Goal: Task Accomplishment & Management: Complete application form

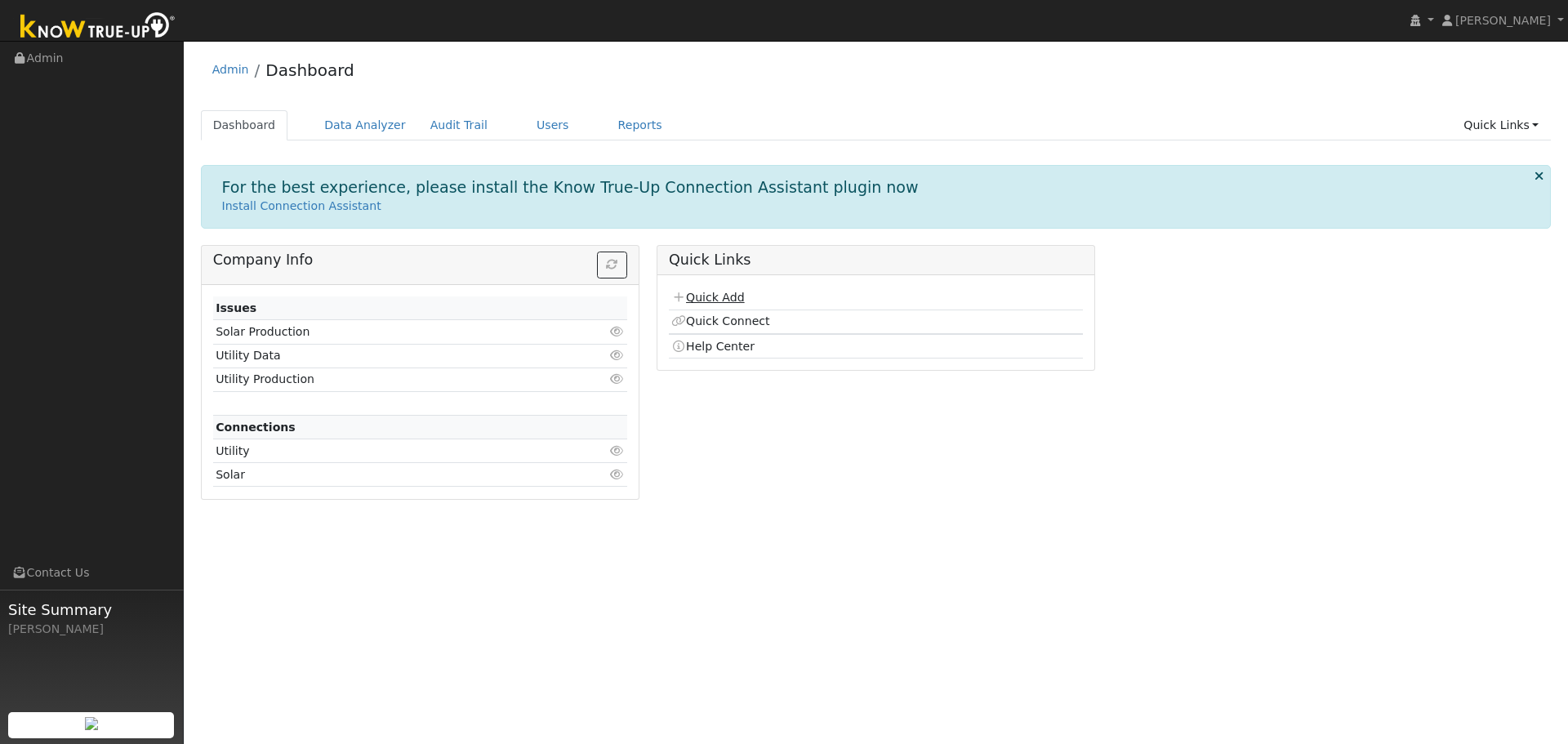
click at [725, 302] on link "Quick Add" at bounding box center [707, 297] width 72 height 13
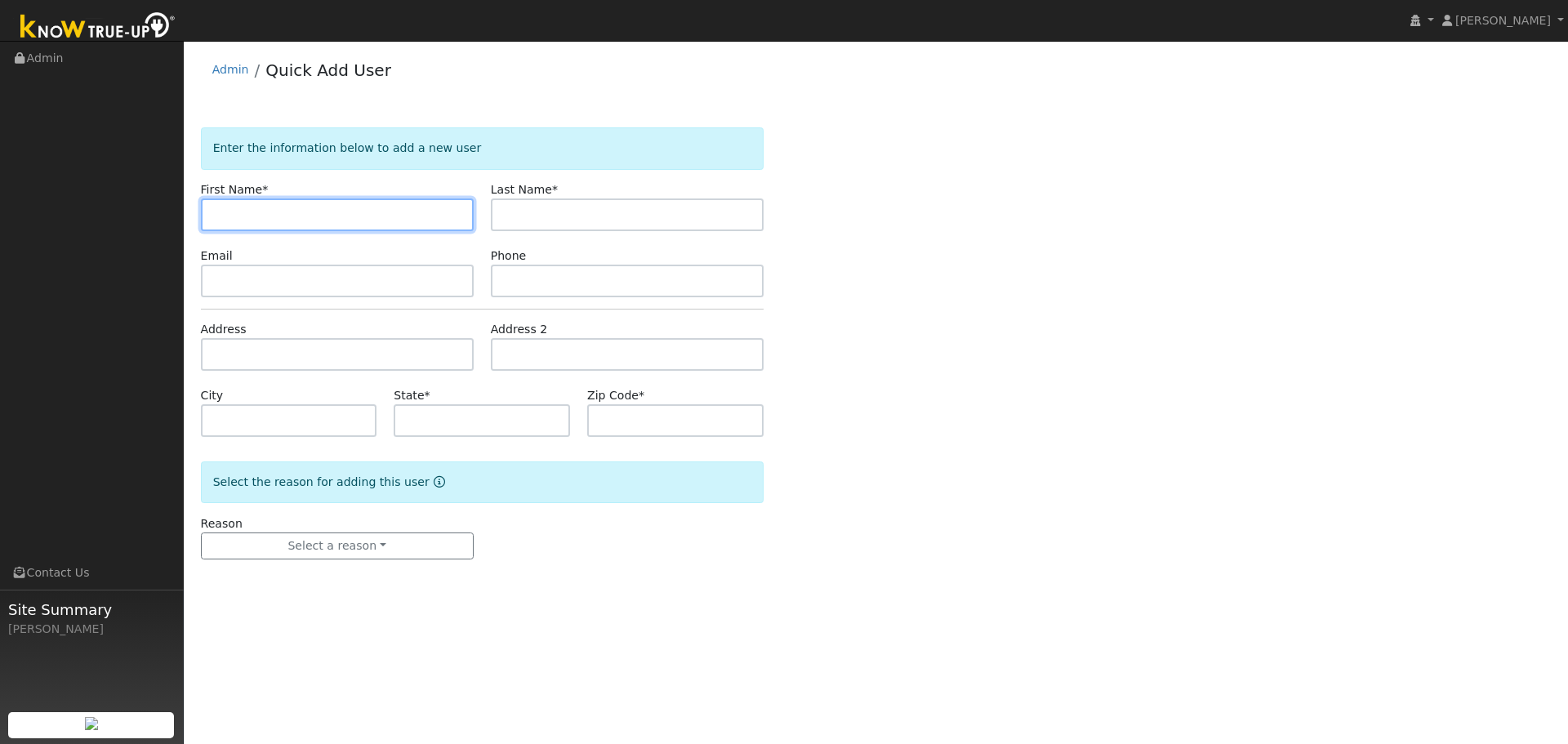
click at [265, 216] on input "text" at bounding box center [337, 214] width 273 height 33
paste input "James"
type input "James"
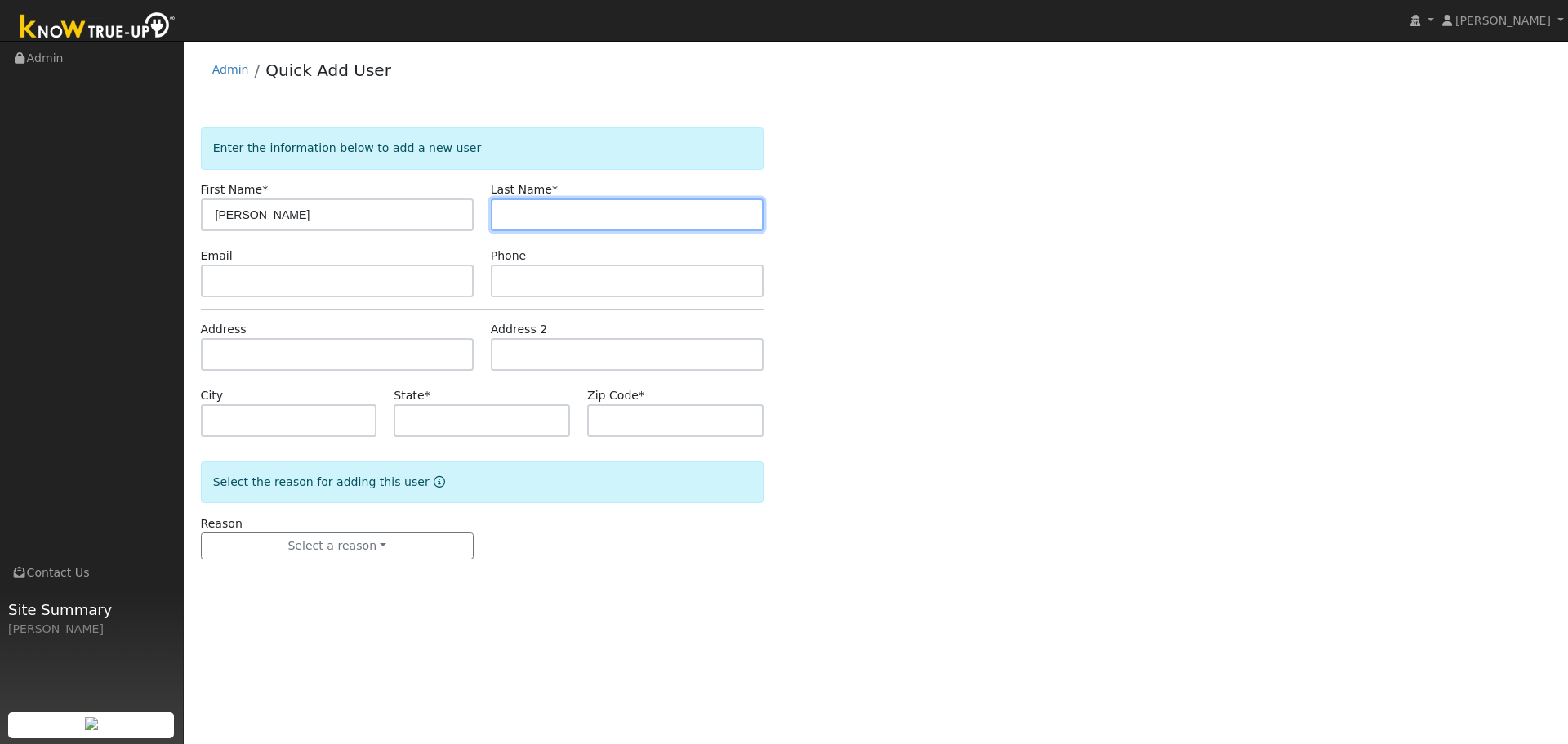
click at [508, 223] on input "text" at bounding box center [627, 214] width 273 height 33
paste input "Coffman"
type input "Coffman"
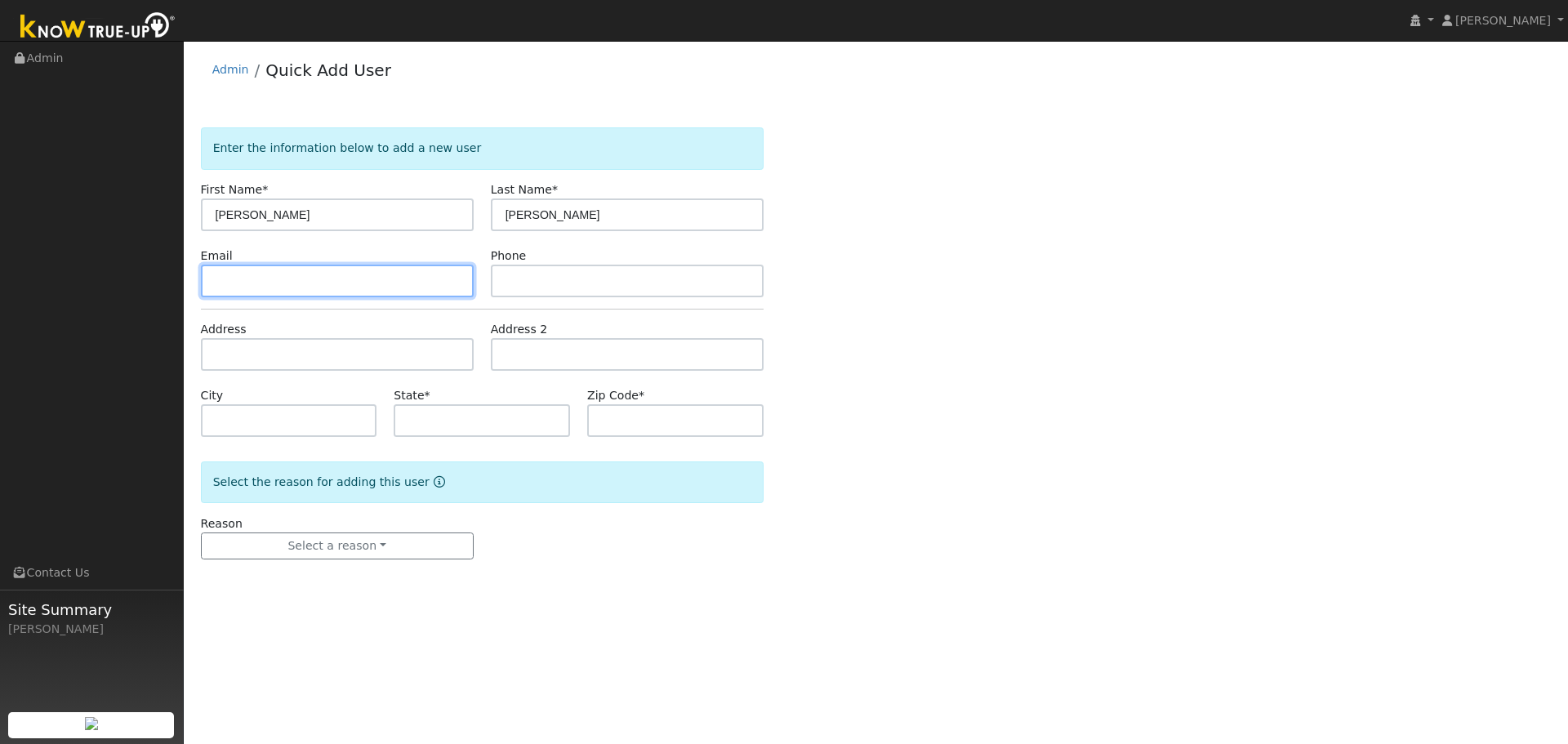
click at [235, 288] on input "text" at bounding box center [337, 280] width 273 height 33
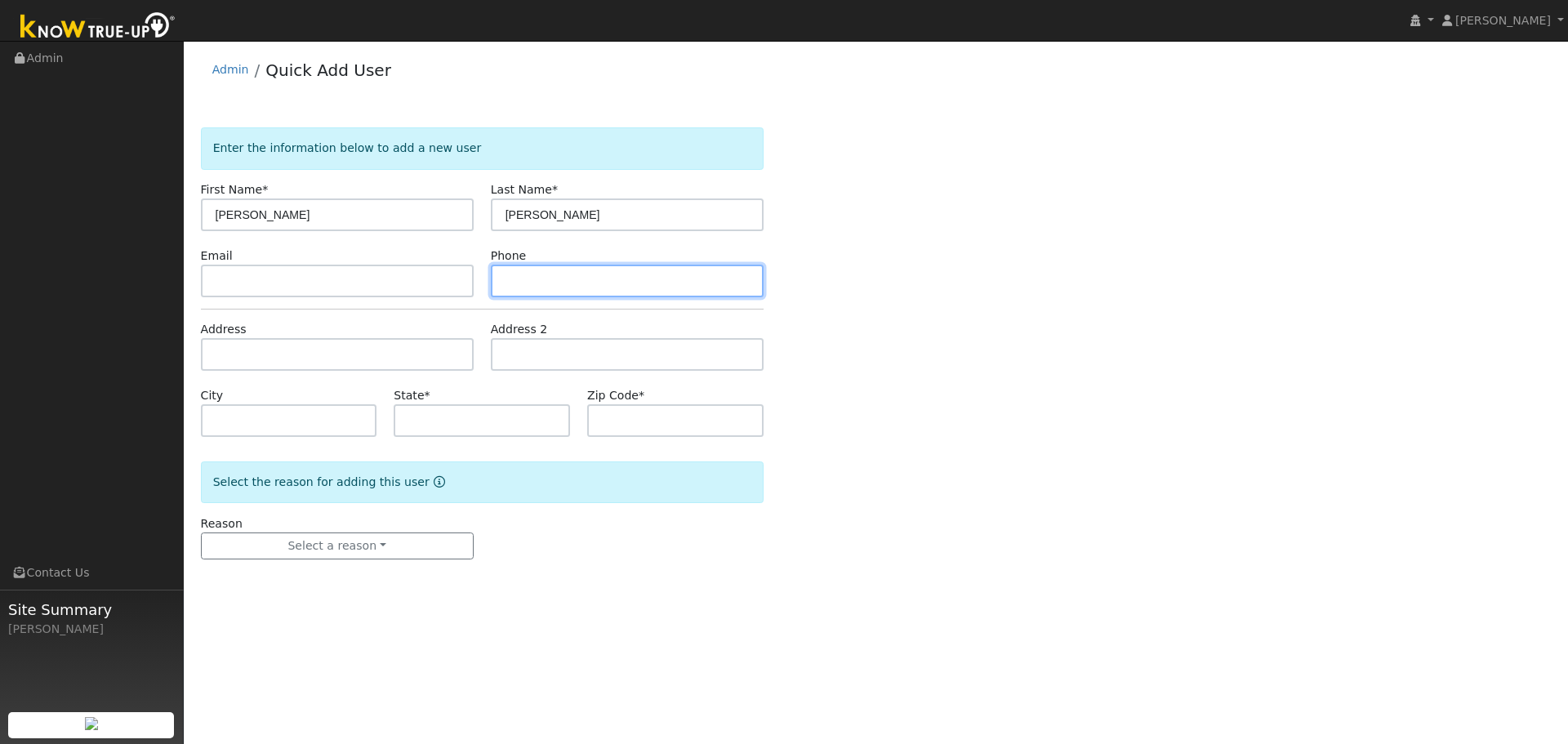
click at [547, 280] on input "text" at bounding box center [627, 280] width 273 height 33
paste input "(707) 718-4485"
type input "(707) 718-4485"
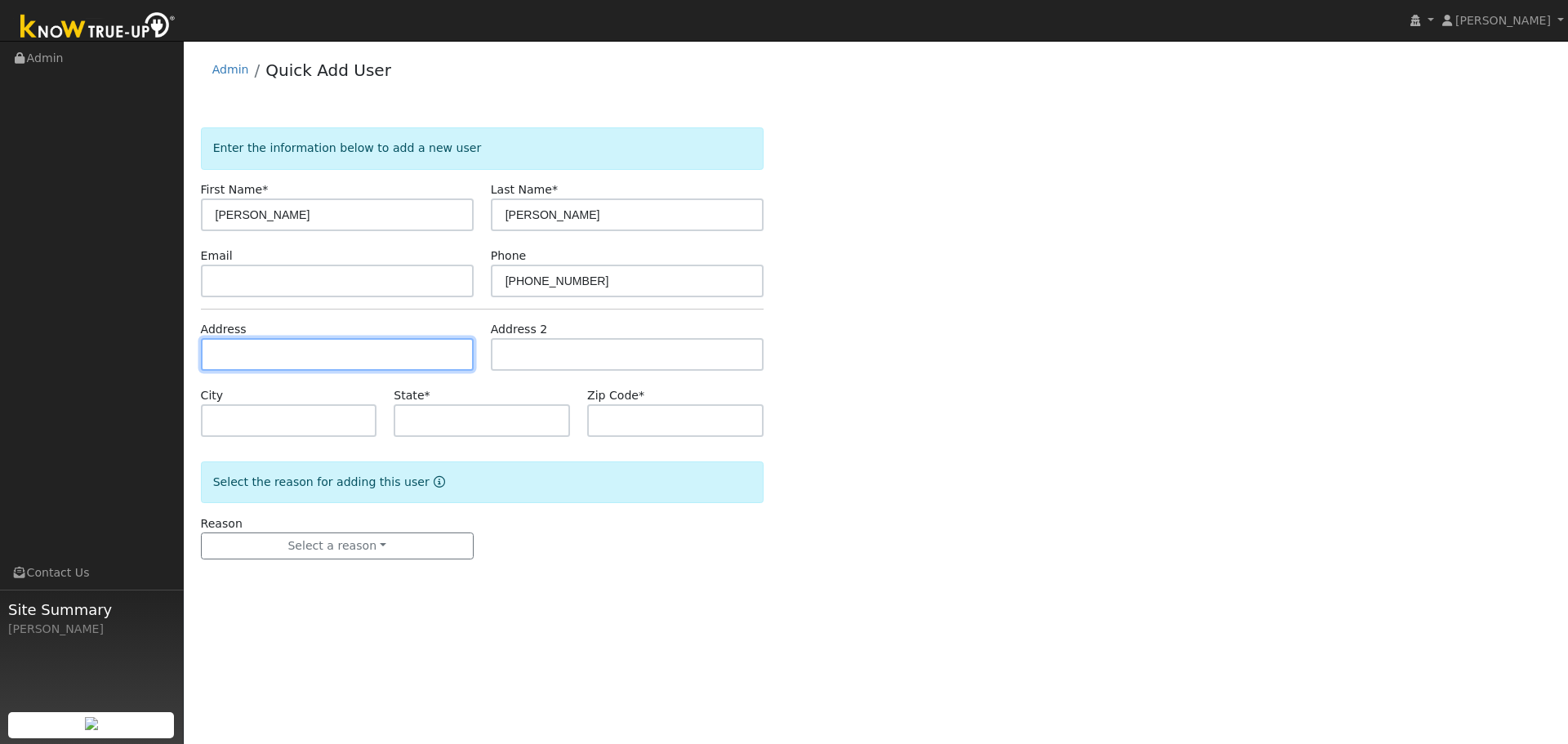
click at [251, 347] on input "text" at bounding box center [337, 353] width 273 height 33
paste input "4505 Solano Rd"
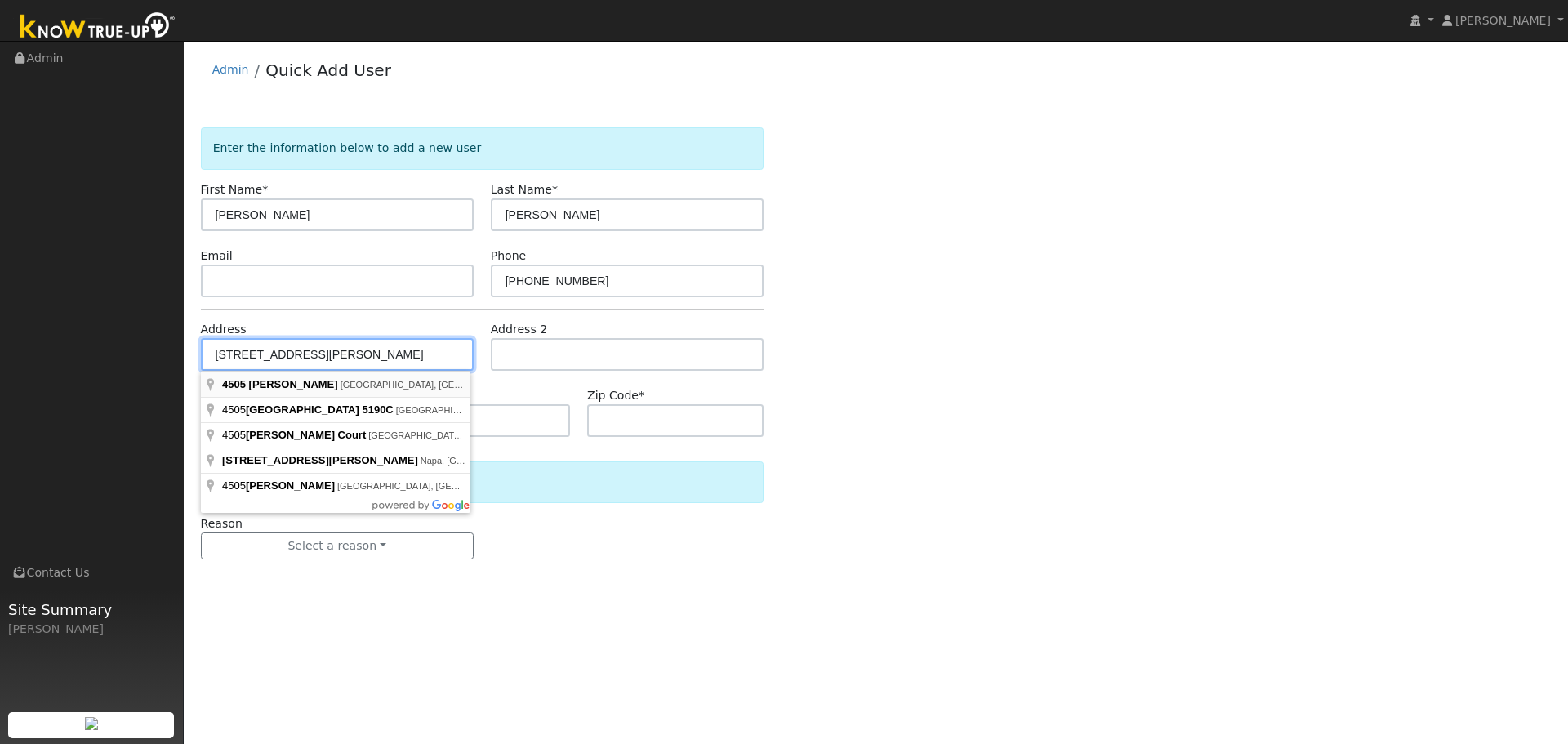
type input "4505 Solano Road"
type input "Fairfield"
type input "CA"
type input "94533"
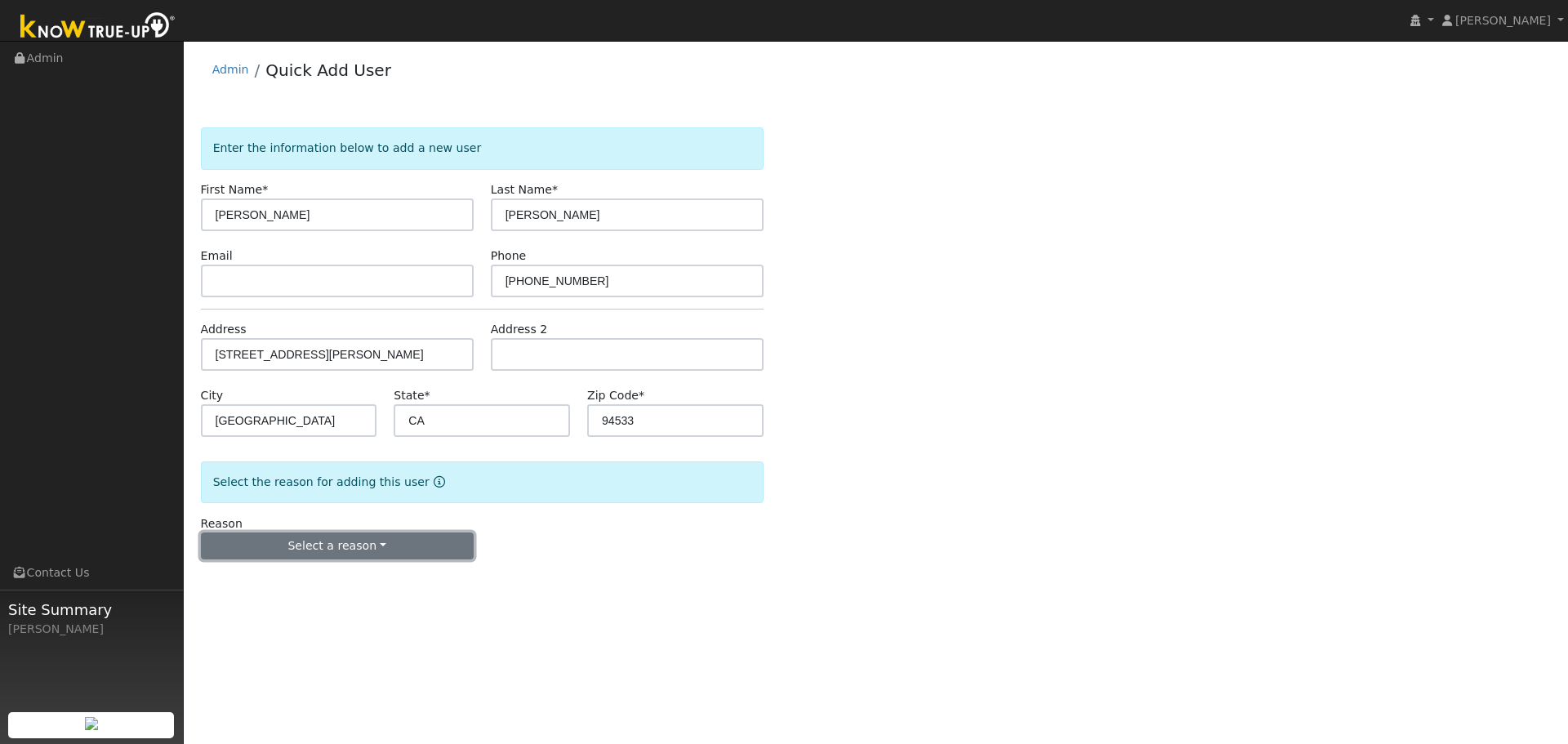
click at [297, 545] on button "Select a reason" at bounding box center [337, 546] width 273 height 27
click at [310, 587] on link "New lead" at bounding box center [292, 580] width 181 height 23
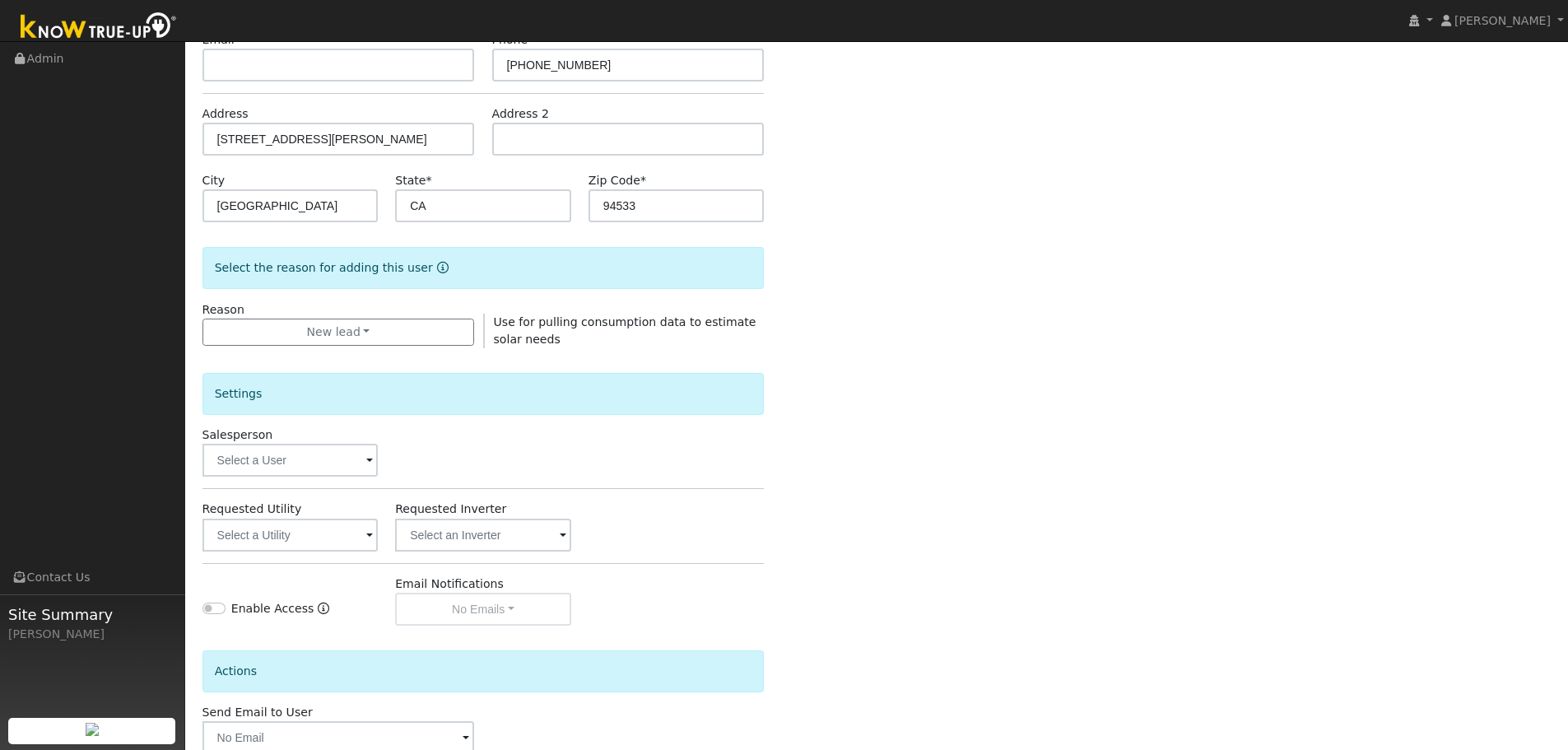
scroll to position [219, 0]
click at [266, 447] on input "text" at bounding box center [291, 458] width 176 height 33
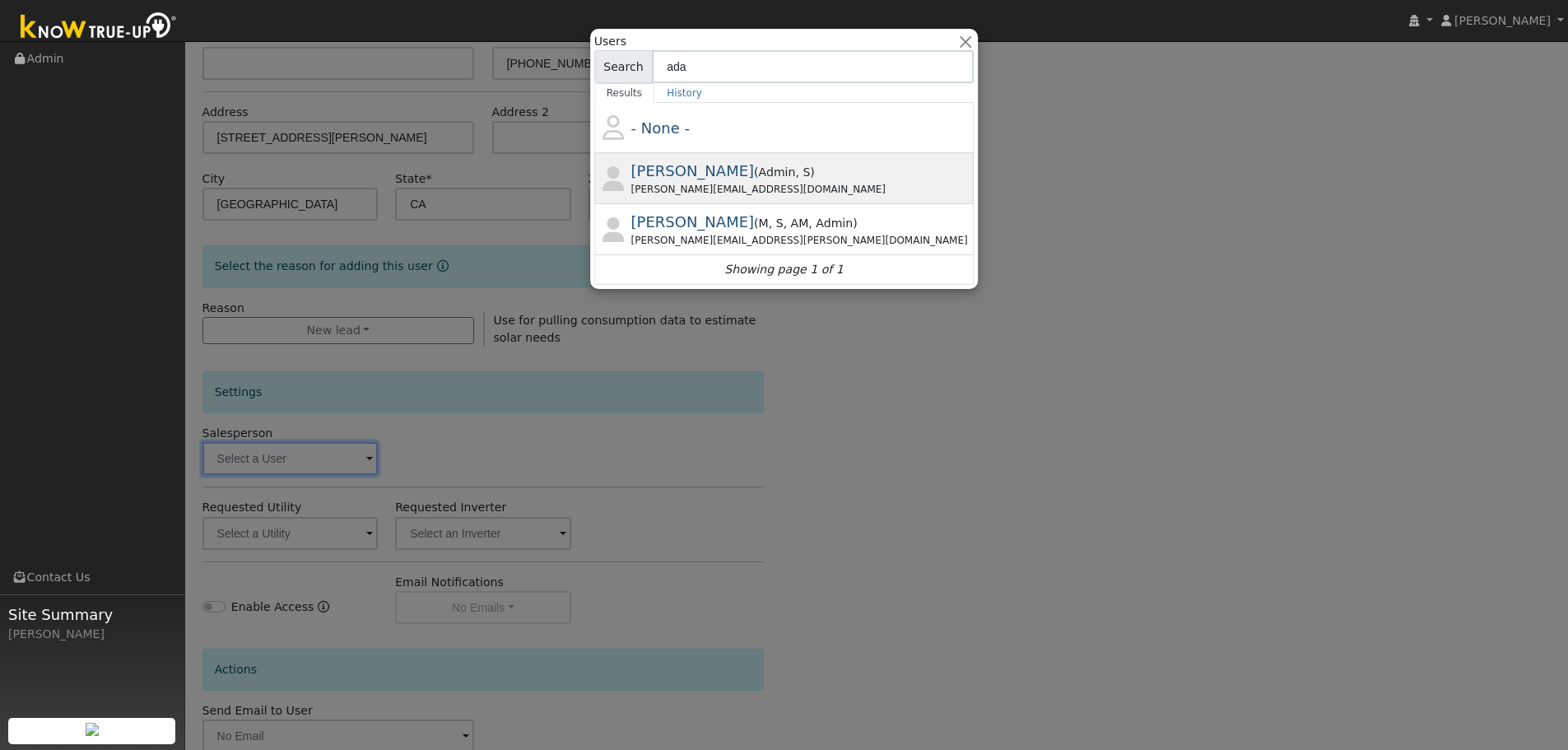
type input "ada"
click at [695, 172] on span "Adam Hedemark" at bounding box center [692, 170] width 124 height 17
type input "Adam Hedemark"
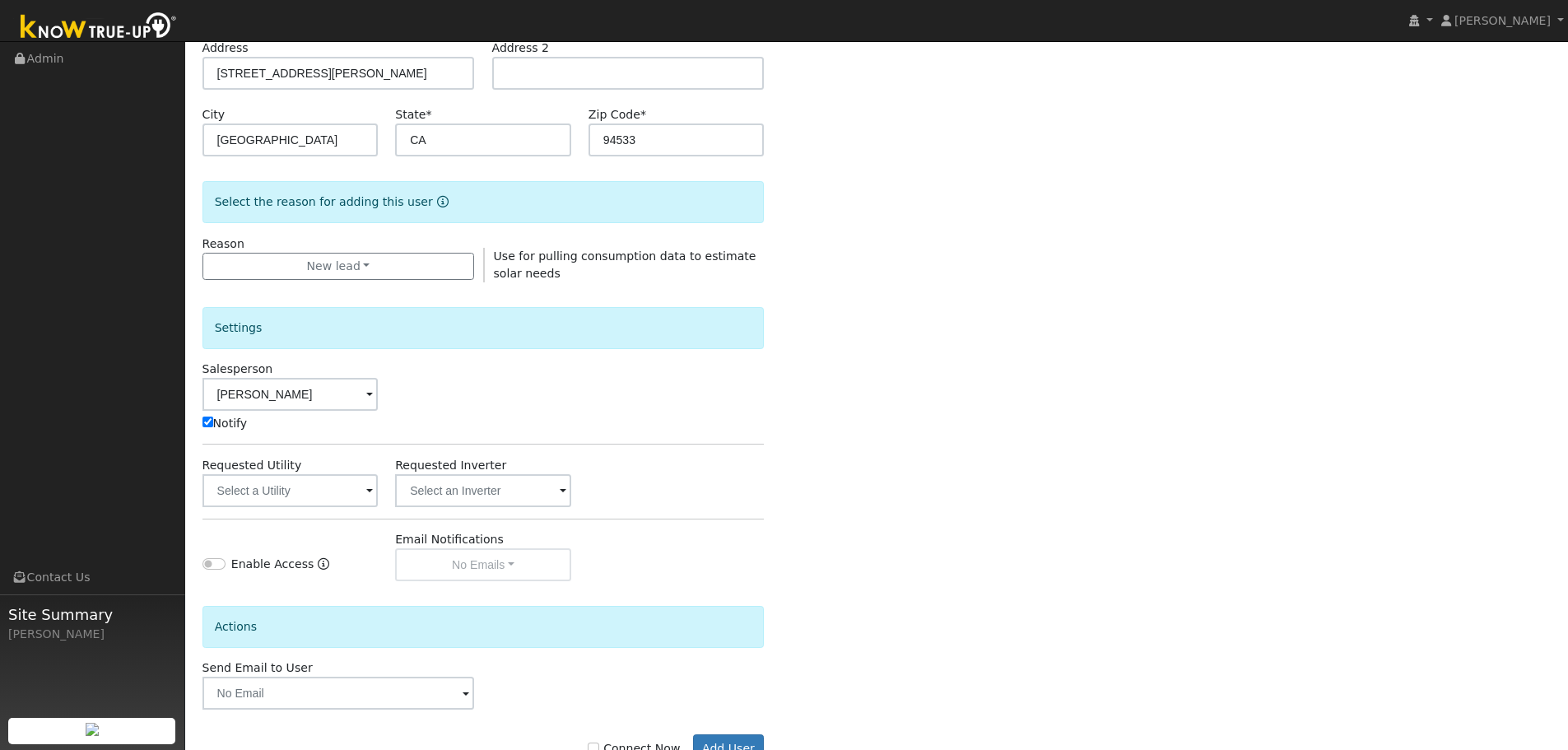
scroll to position [338, 0]
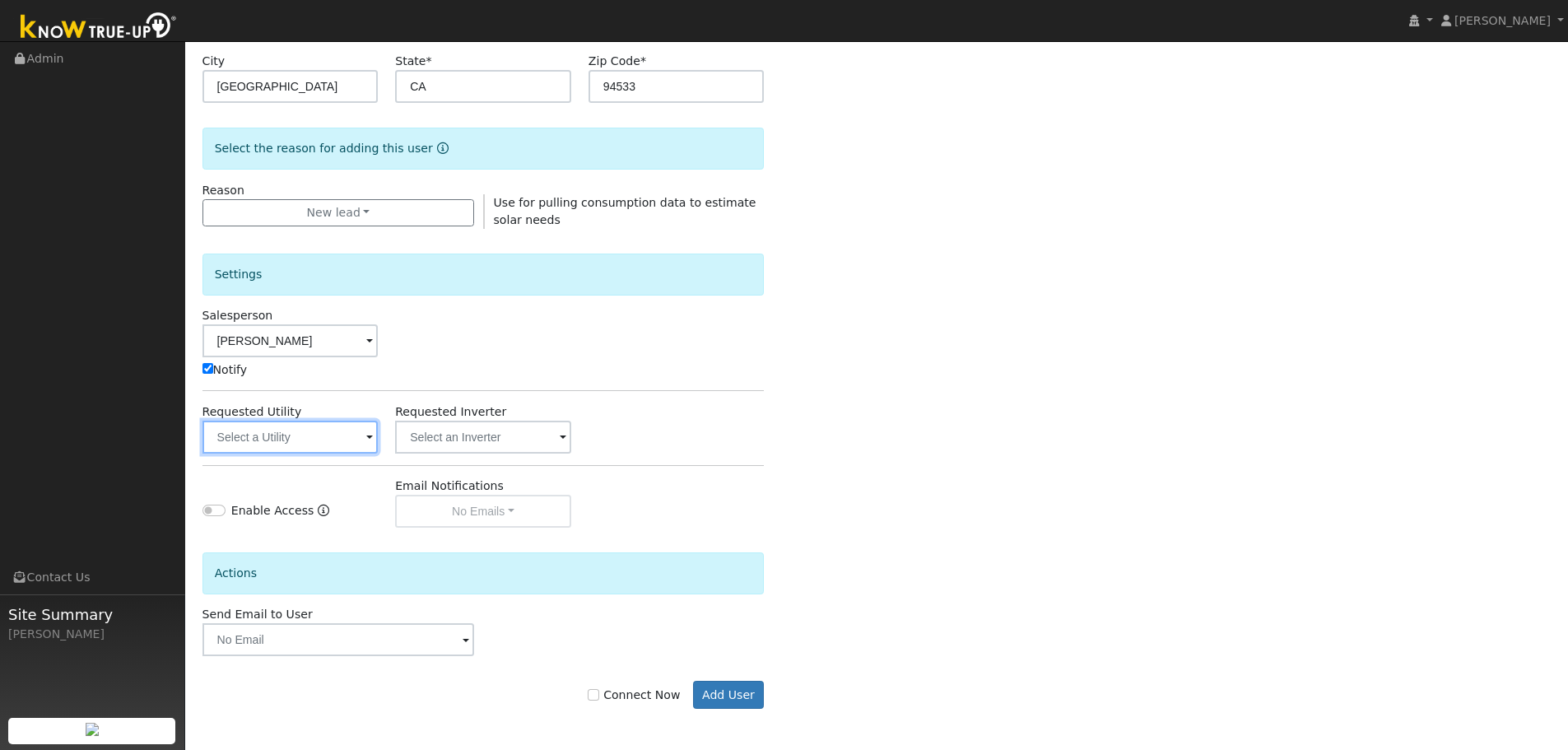
click at [234, 420] on input "text" at bounding box center [291, 436] width 176 height 33
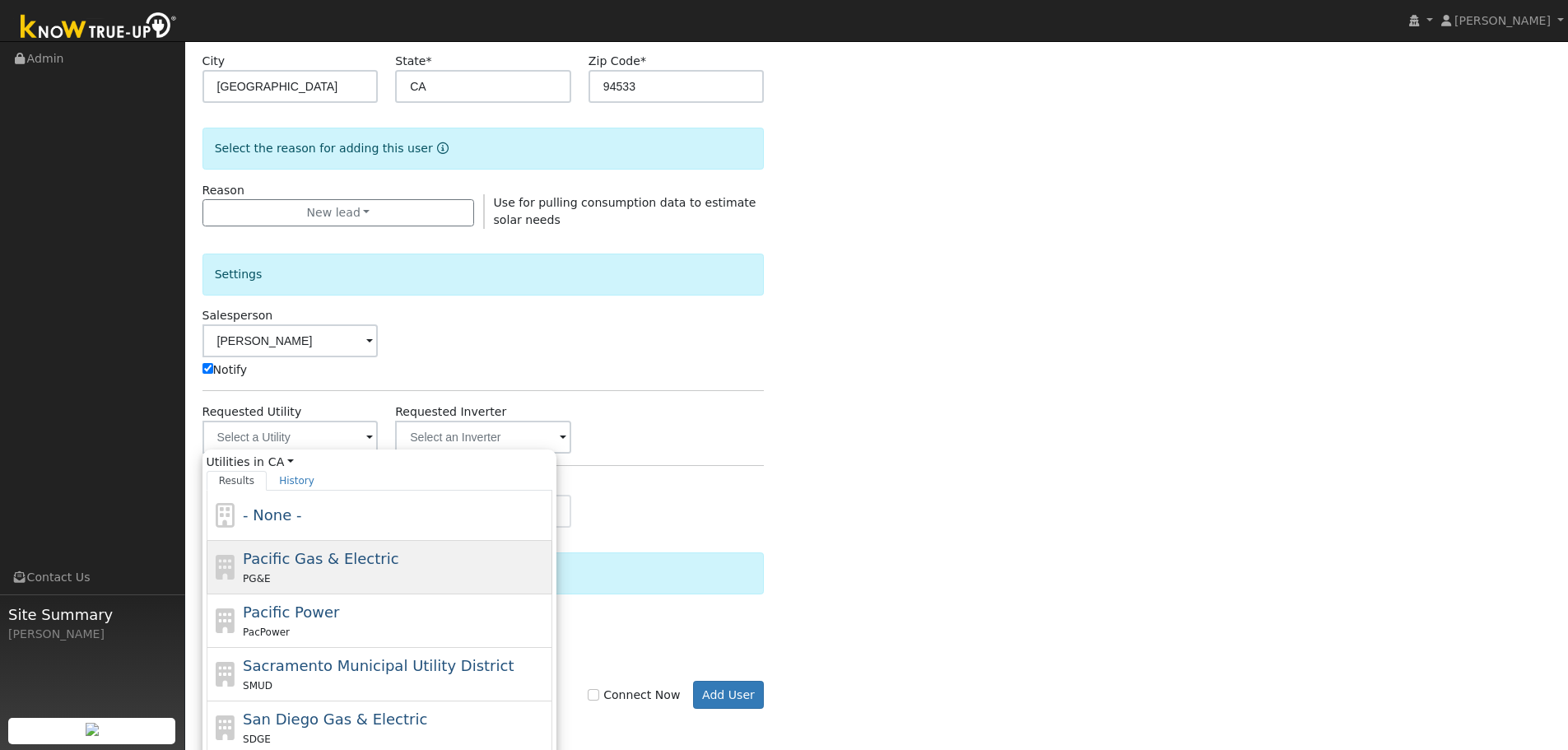
click at [290, 578] on div "PG&E" at bounding box center [396, 578] width 306 height 17
type input "Pacific Gas & Electric"
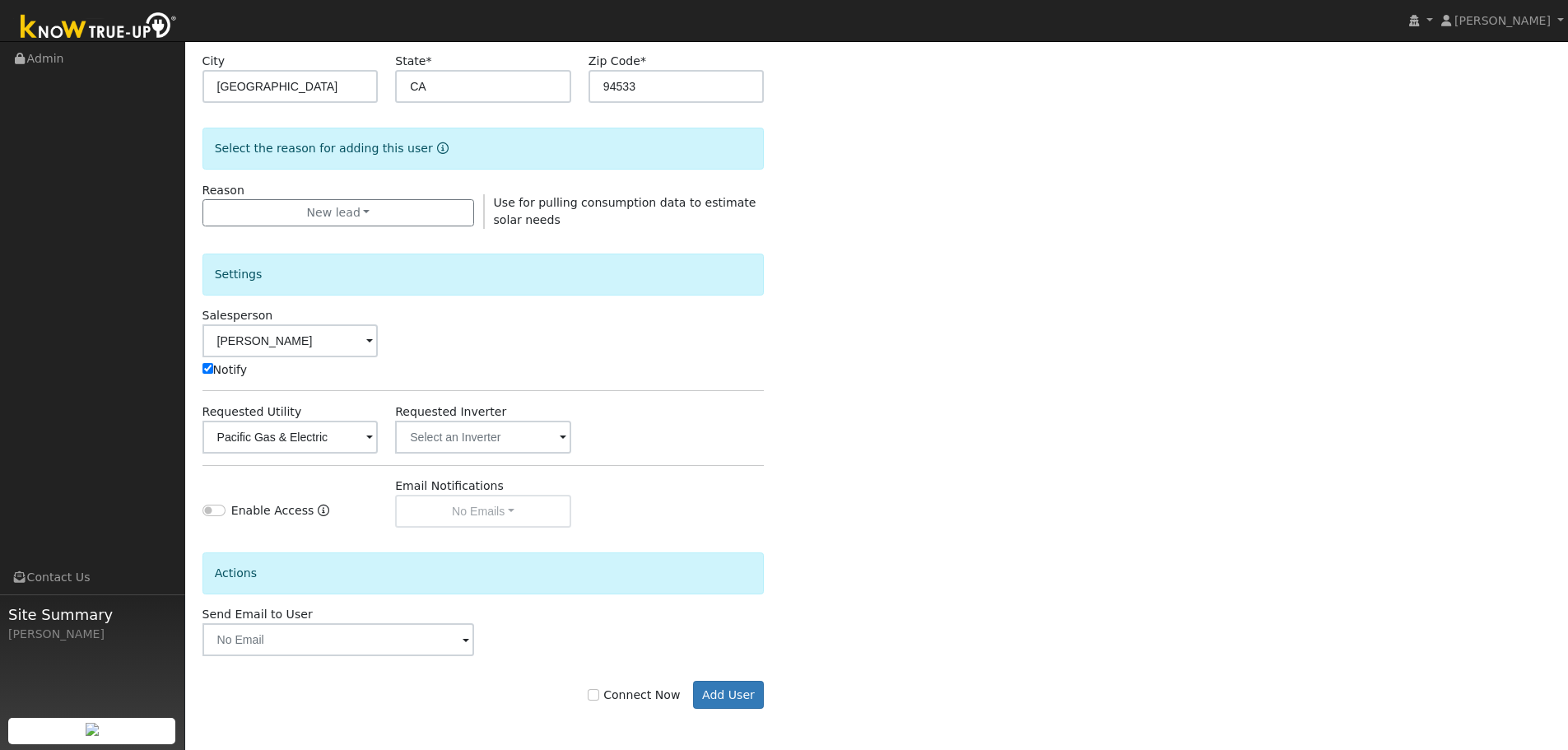
click at [648, 699] on label "Connect Now" at bounding box center [634, 694] width 92 height 17
click at [599, 699] on input "Connect Now" at bounding box center [593, 694] width 12 height 12
checkbox input "true"
click at [730, 704] on button "Add User" at bounding box center [729, 694] width 72 height 28
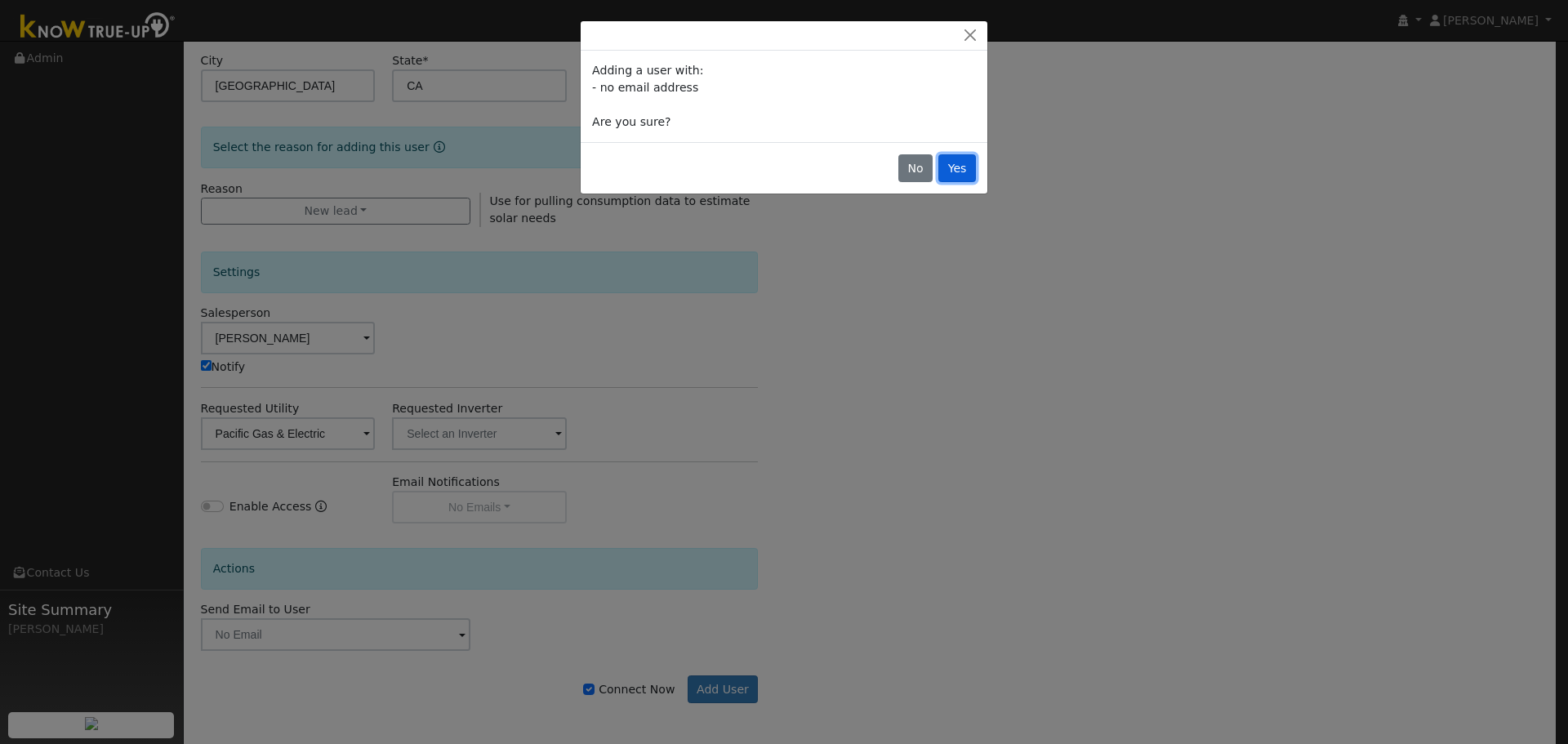
click at [963, 169] on button "Yes" at bounding box center [957, 167] width 38 height 27
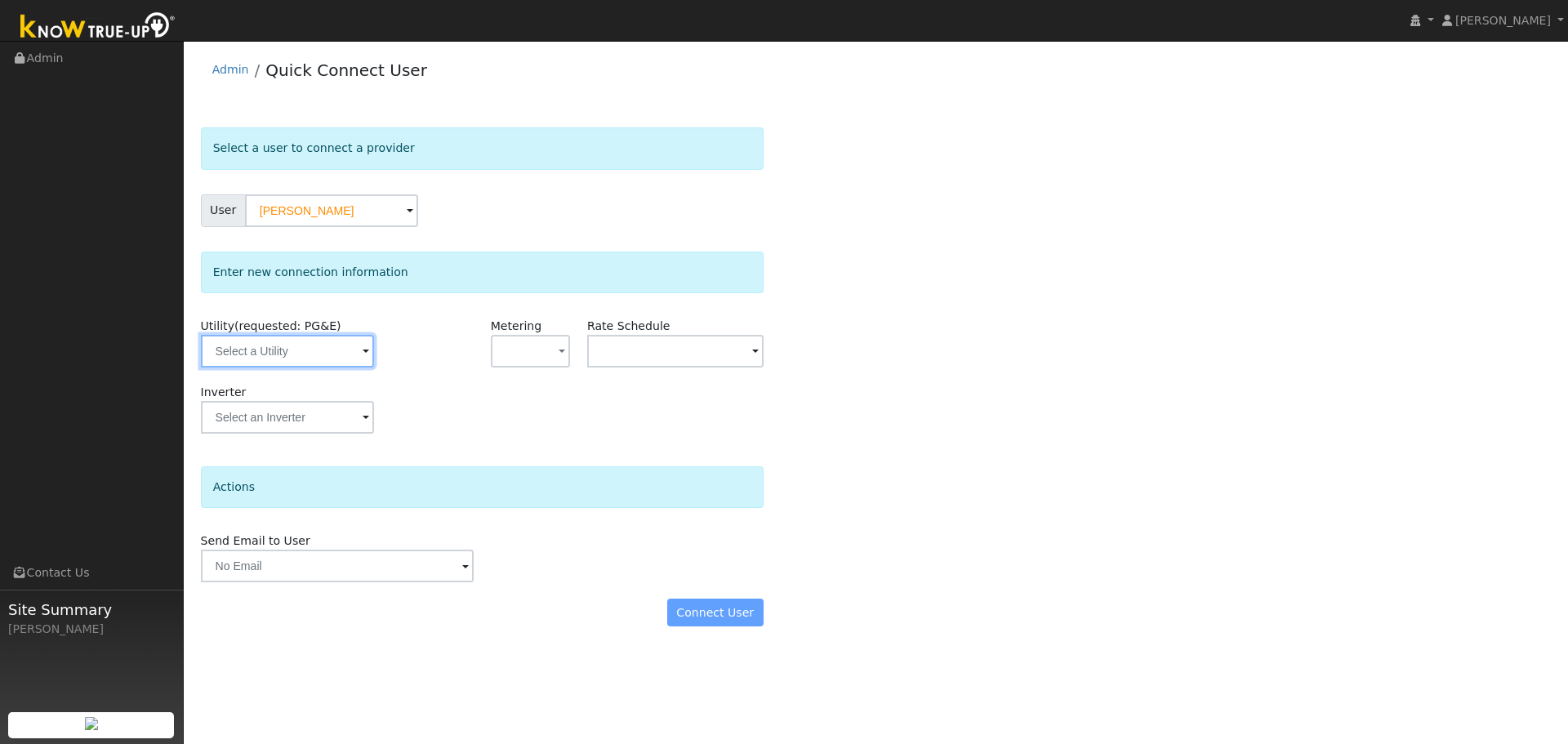
click at [301, 347] on input "text" at bounding box center [287, 351] width 173 height 33
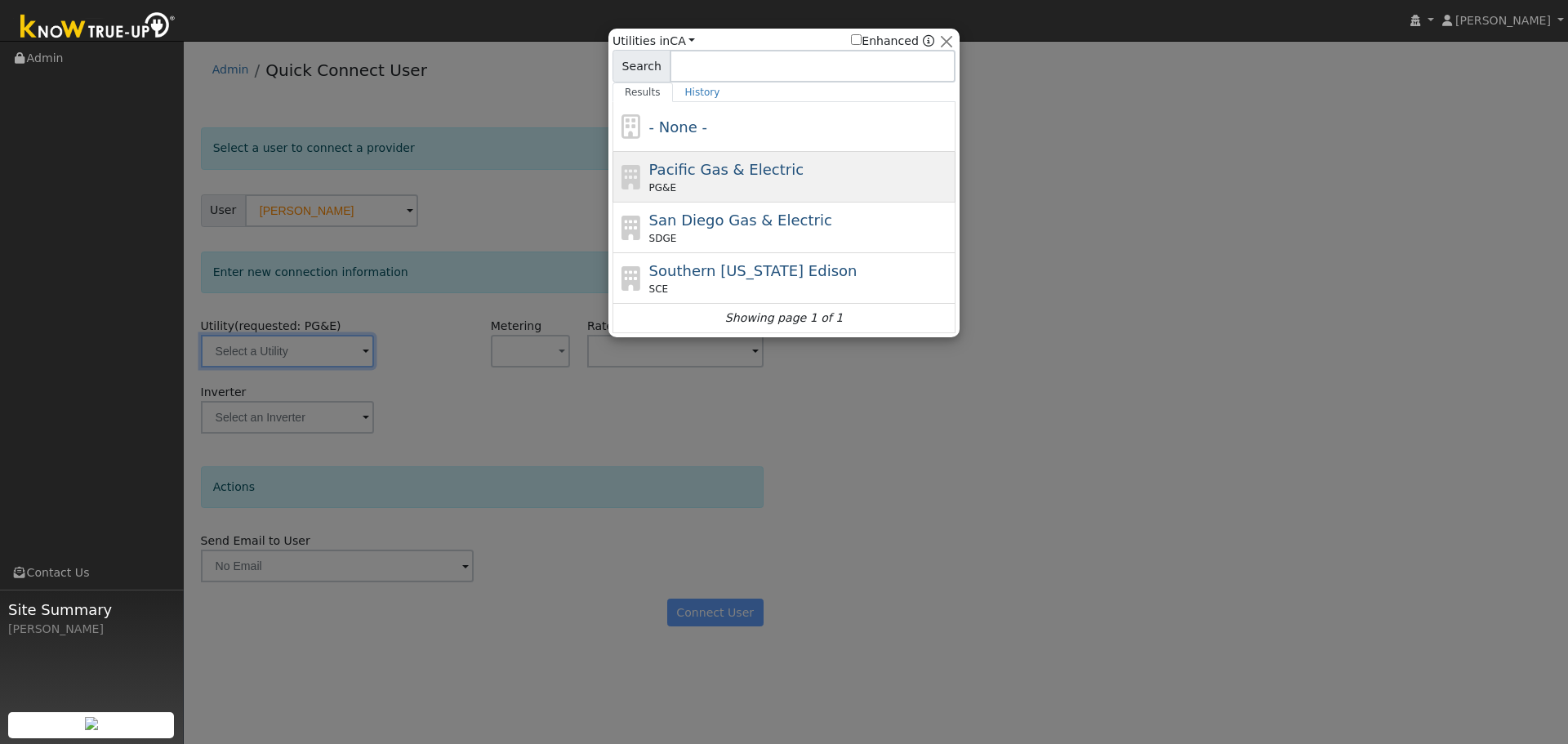
click at [668, 182] on span "PG&E" at bounding box center [662, 188] width 27 height 15
type input "PG&E"
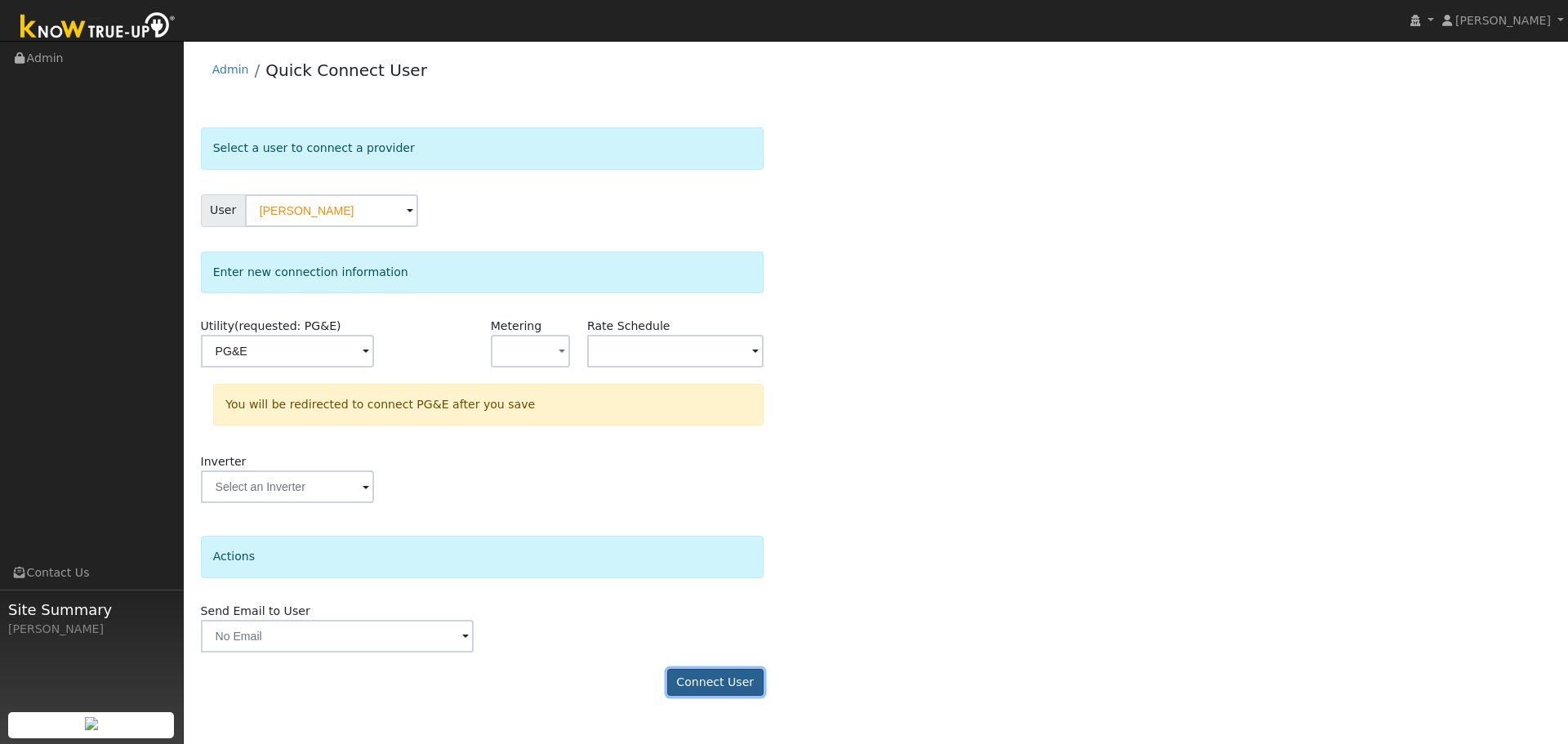
click at [697, 679] on button "Connect User" at bounding box center [715, 682] width 96 height 27
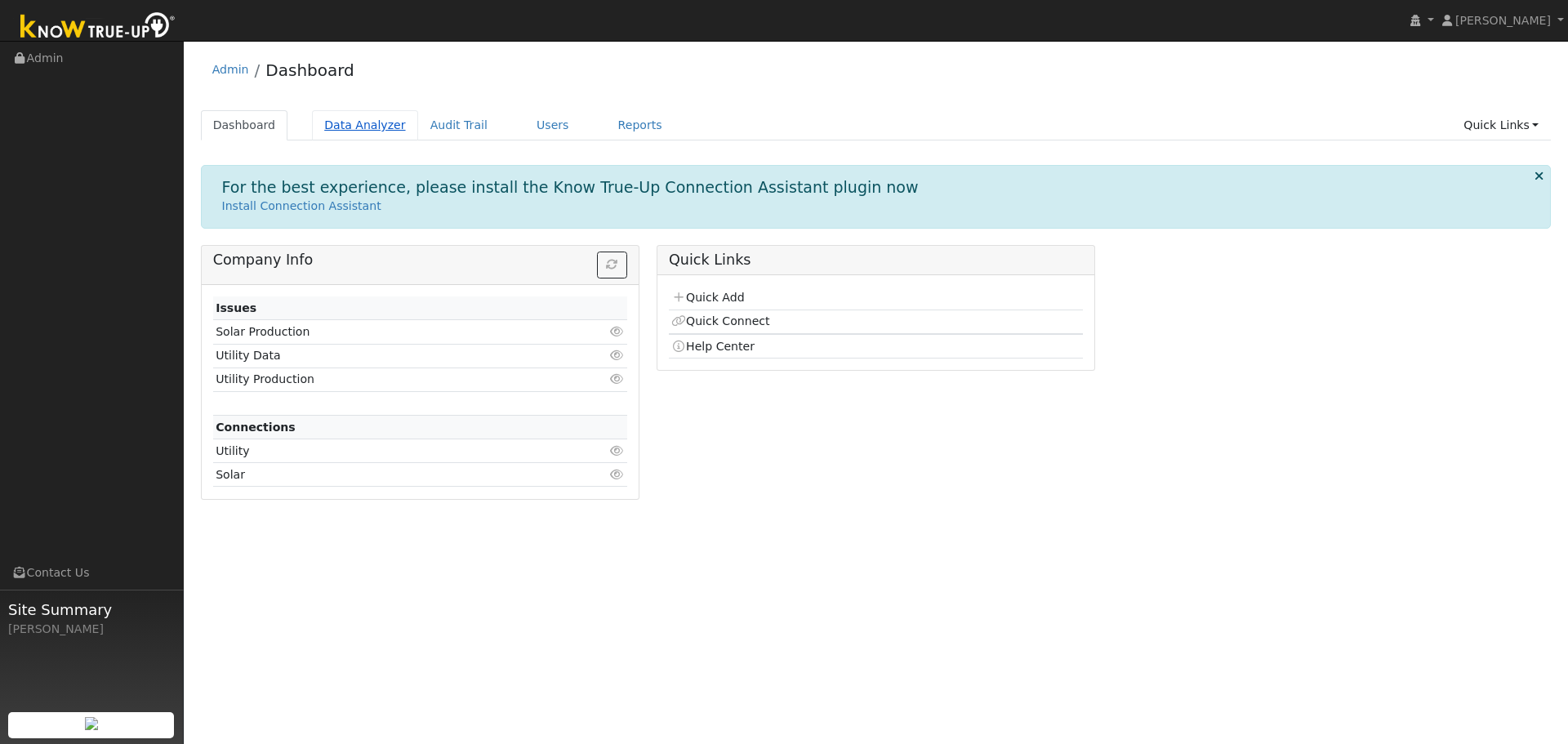
click at [362, 122] on link "Data Analyzer" at bounding box center [365, 125] width 106 height 30
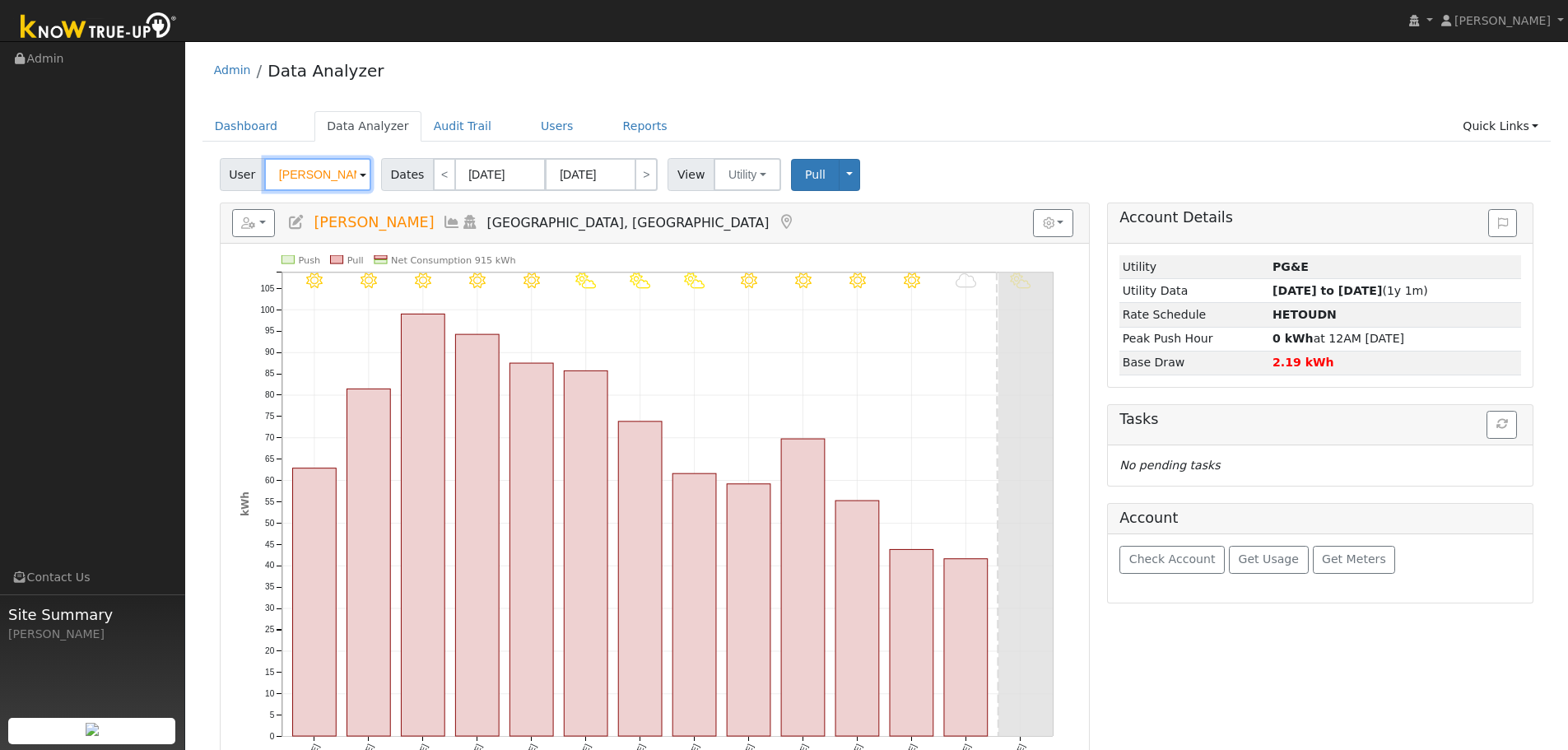
click at [312, 168] on input "[PERSON_NAME]" at bounding box center [317, 174] width 107 height 33
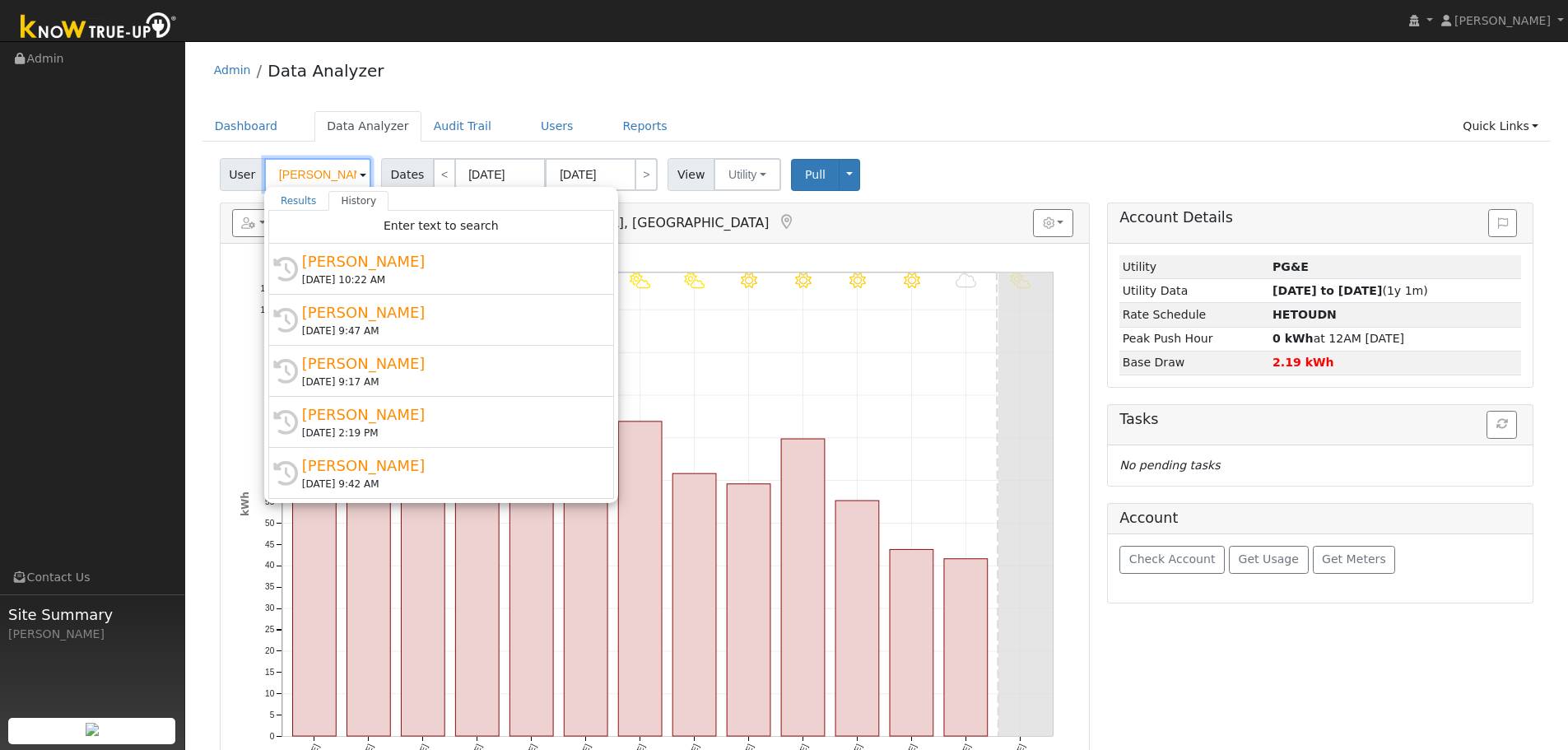
click at [301, 175] on input "[PERSON_NAME]" at bounding box center [317, 174] width 107 height 33
paste input "[PERSON_NAME]"
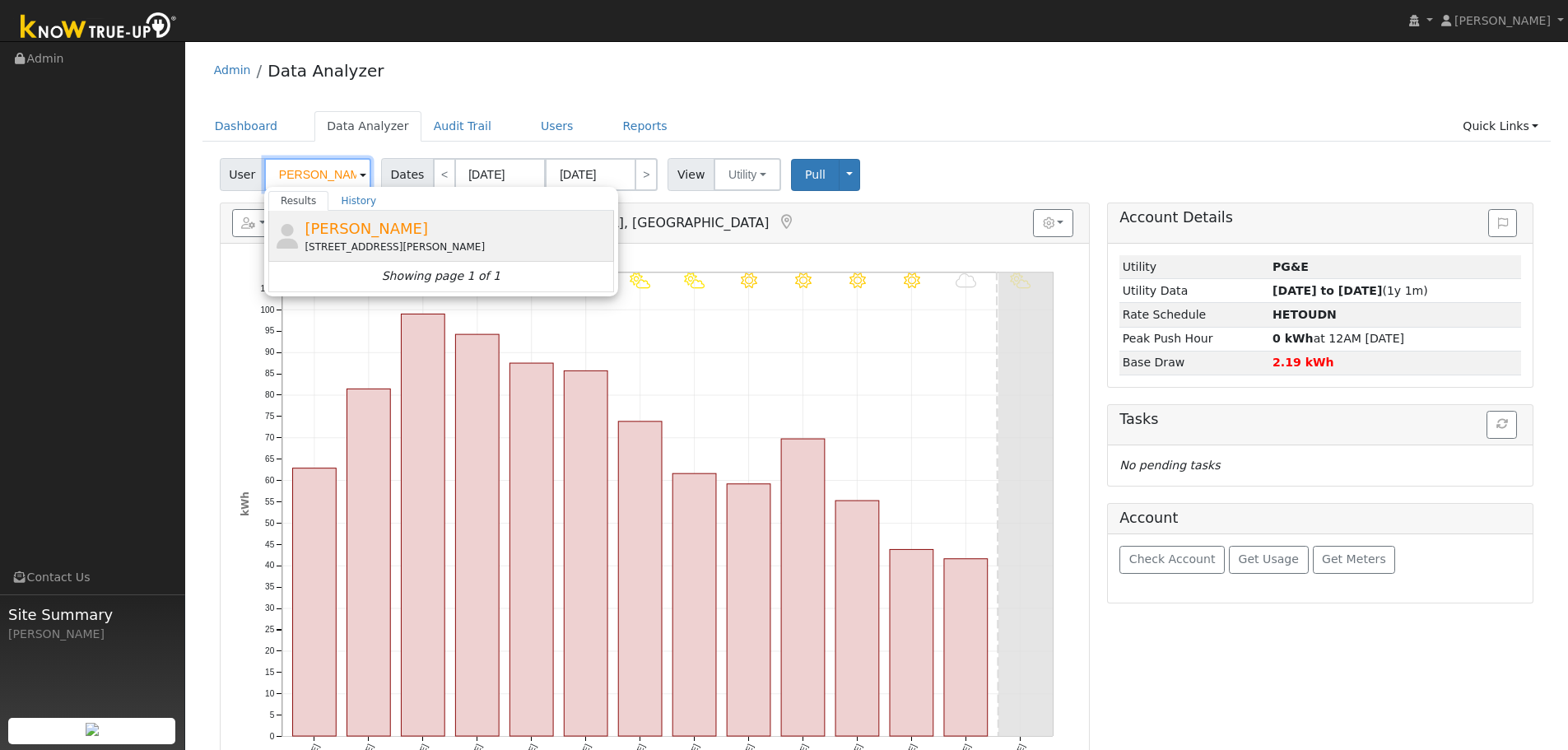
type input "[PERSON_NAME]"
click at [326, 233] on span "[PERSON_NAME]" at bounding box center [366, 227] width 124 height 17
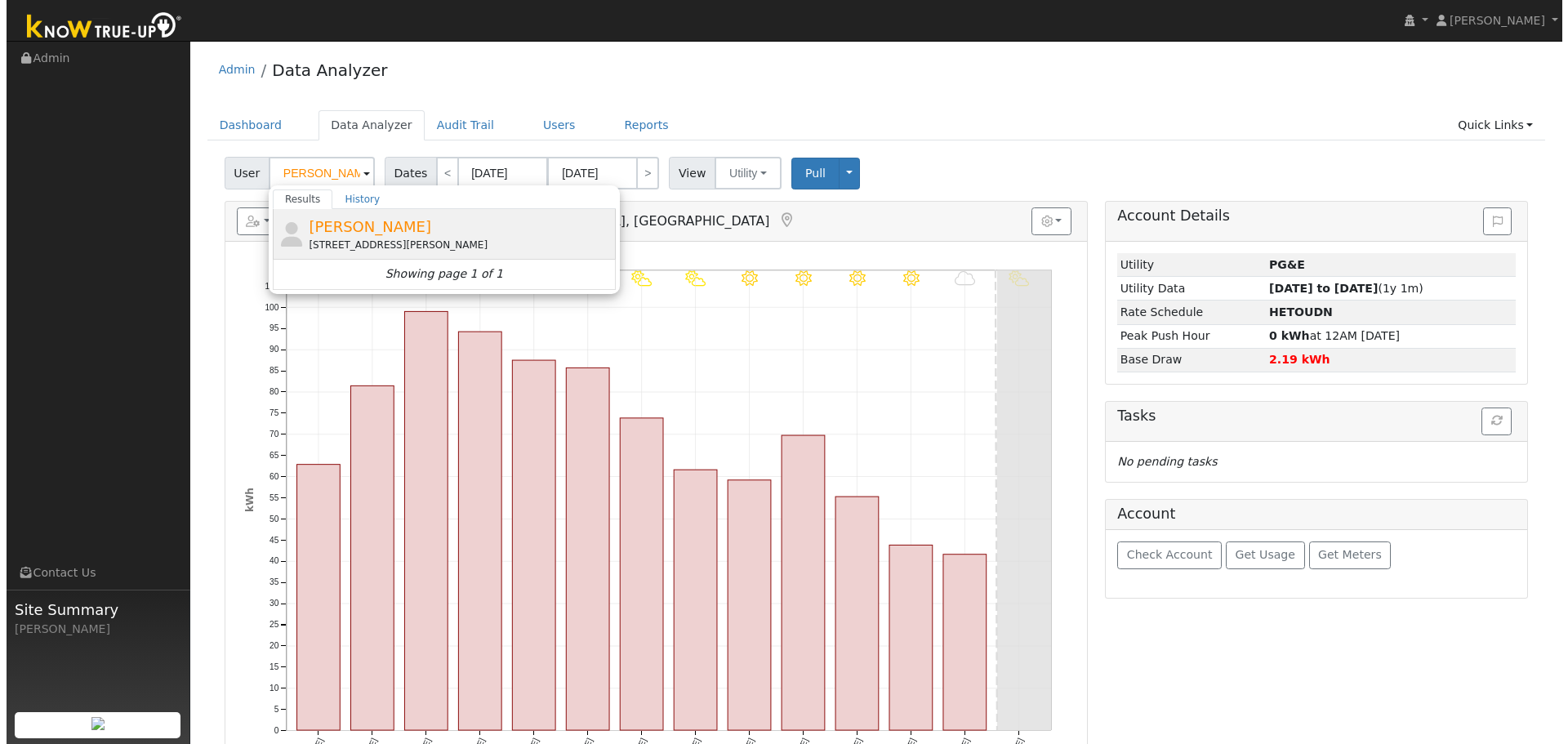
scroll to position [0, 0]
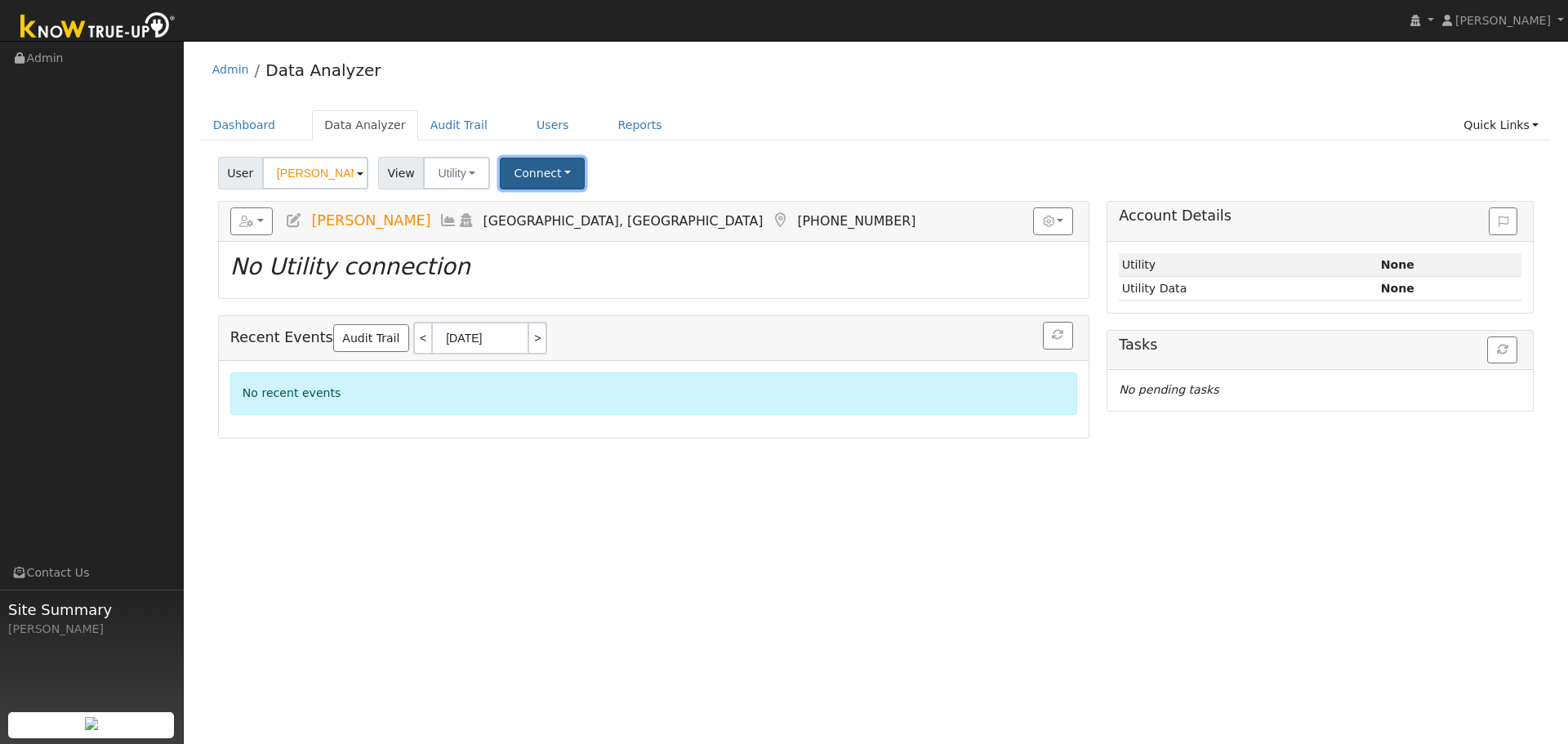
click at [569, 178] on button "Connect" at bounding box center [542, 174] width 85 height 32
click at [564, 216] on link "Select a Provider" at bounding box center [565, 209] width 127 height 23
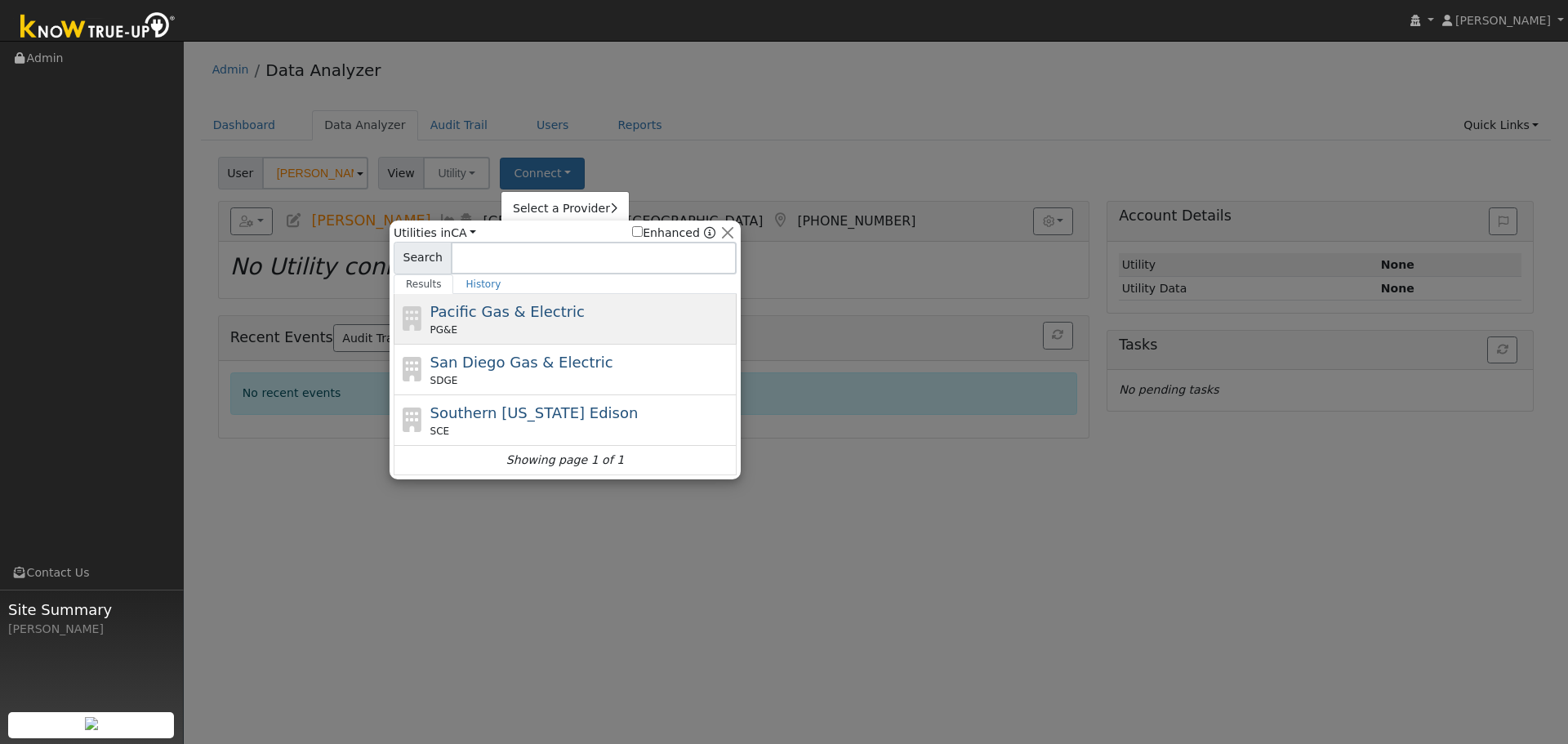
click at [515, 313] on span "Pacific Gas & Electric" at bounding box center [507, 311] width 154 height 17
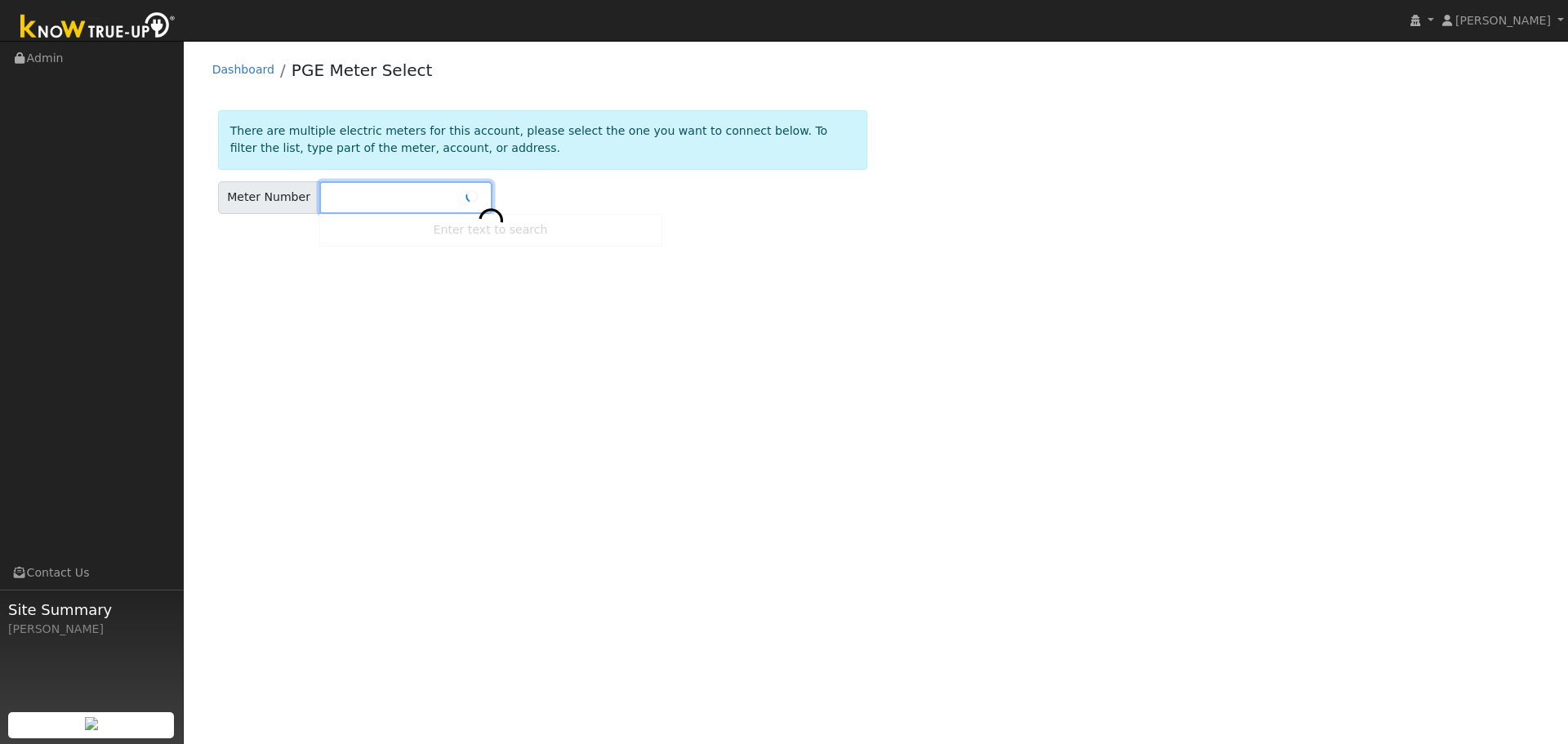
click at [337, 203] on input "text" at bounding box center [406, 197] width 173 height 33
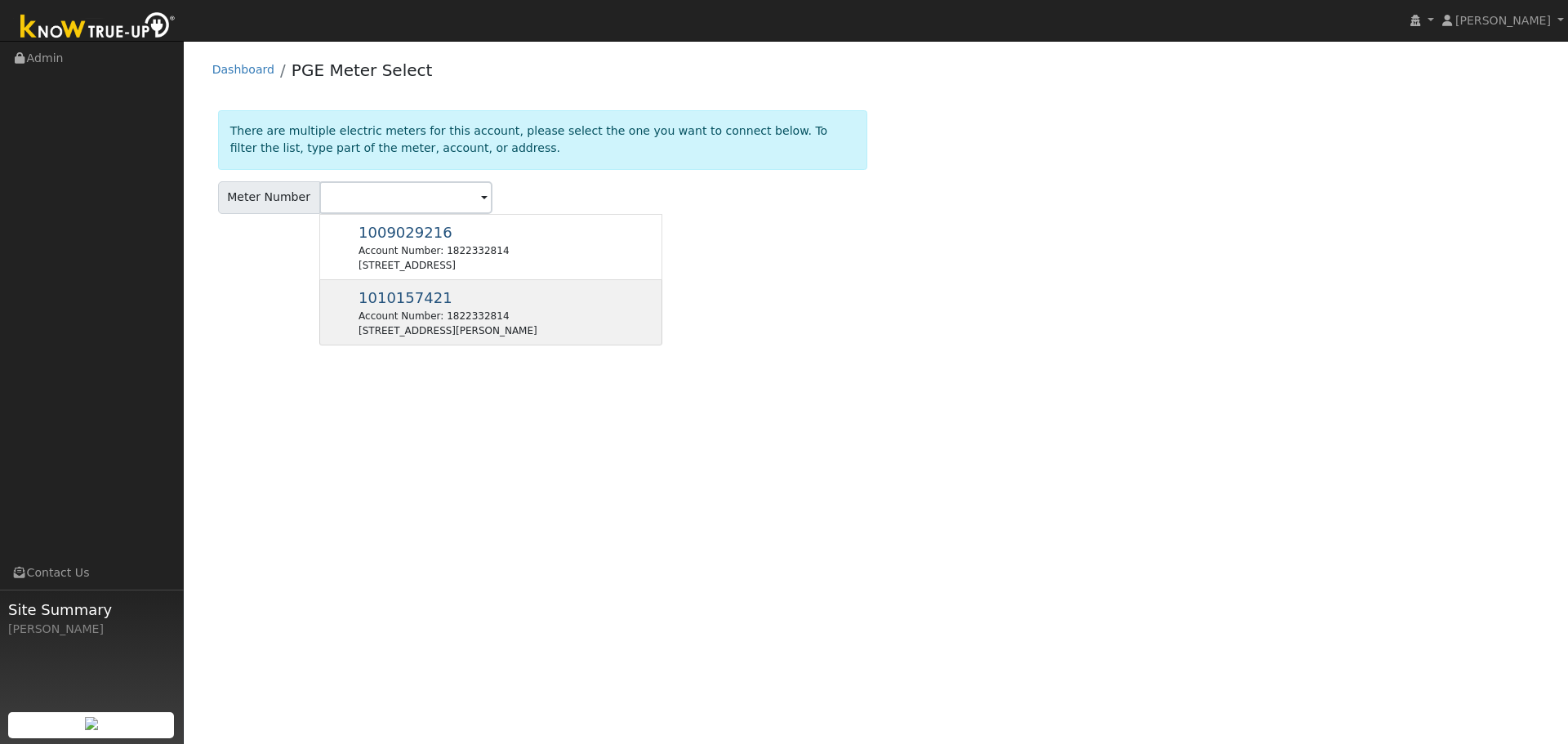
click at [482, 316] on div "Account Number: 1822332814" at bounding box center [448, 316] width 179 height 15
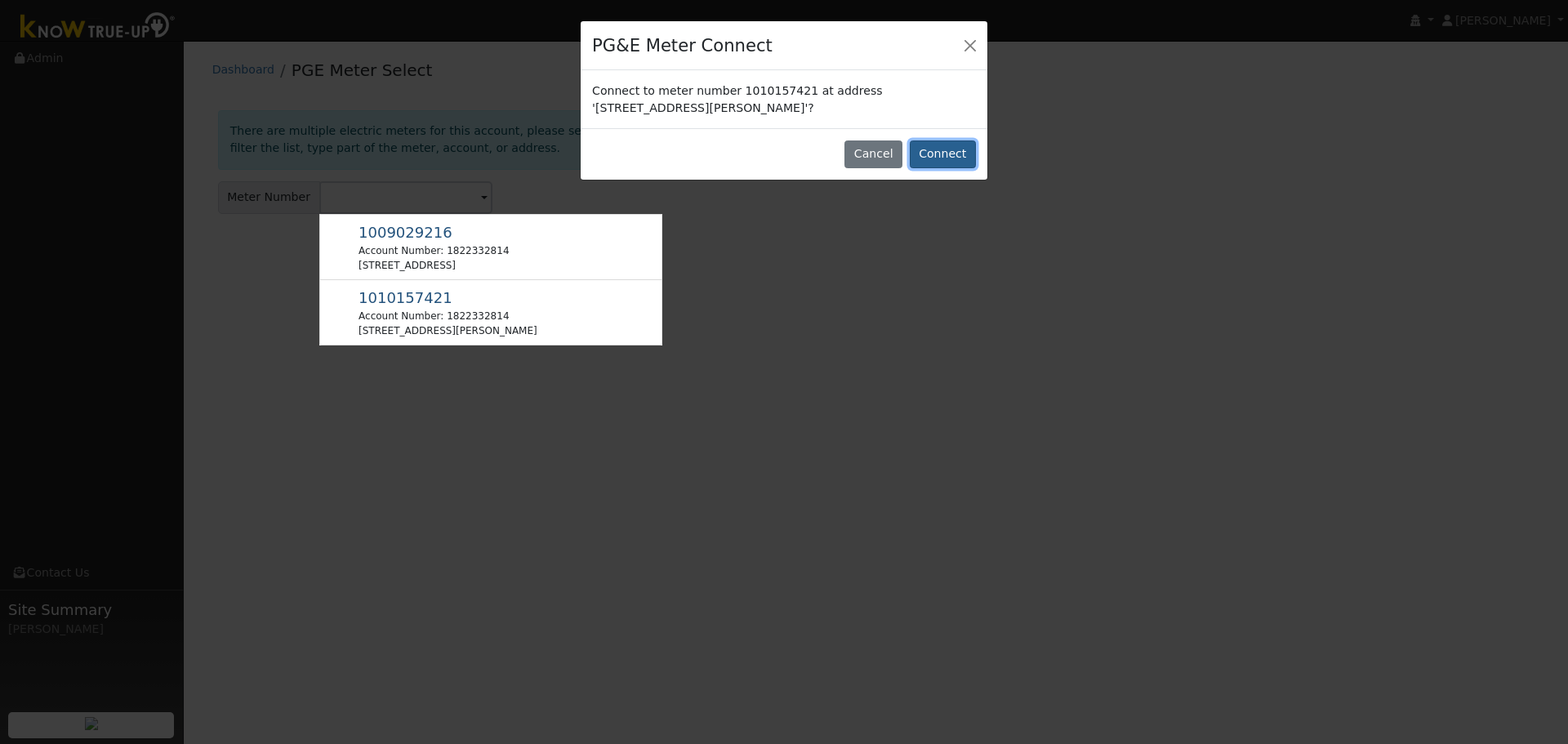
click at [940, 158] on button "Connect" at bounding box center [943, 153] width 66 height 27
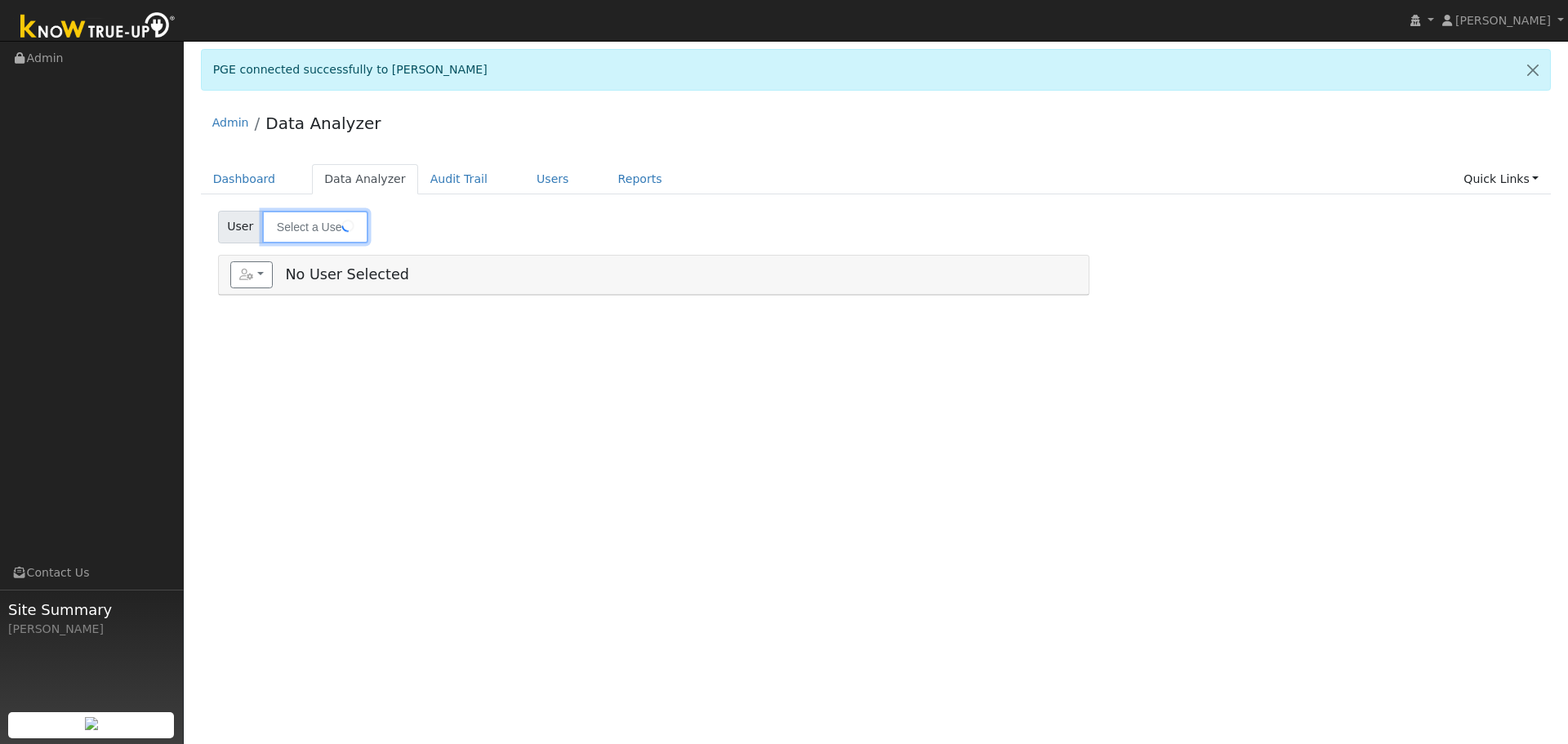
type input "[PERSON_NAME]"
